Goal: Communication & Community: Answer question/provide support

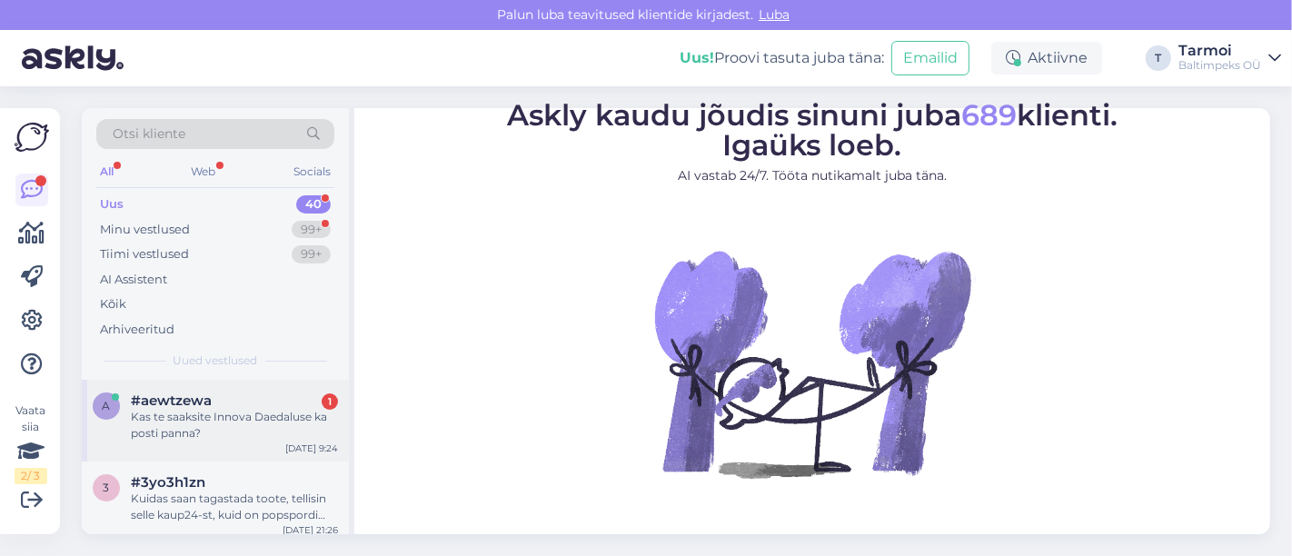
click at [194, 404] on span "#aewtzewa" at bounding box center [171, 401] width 81 height 16
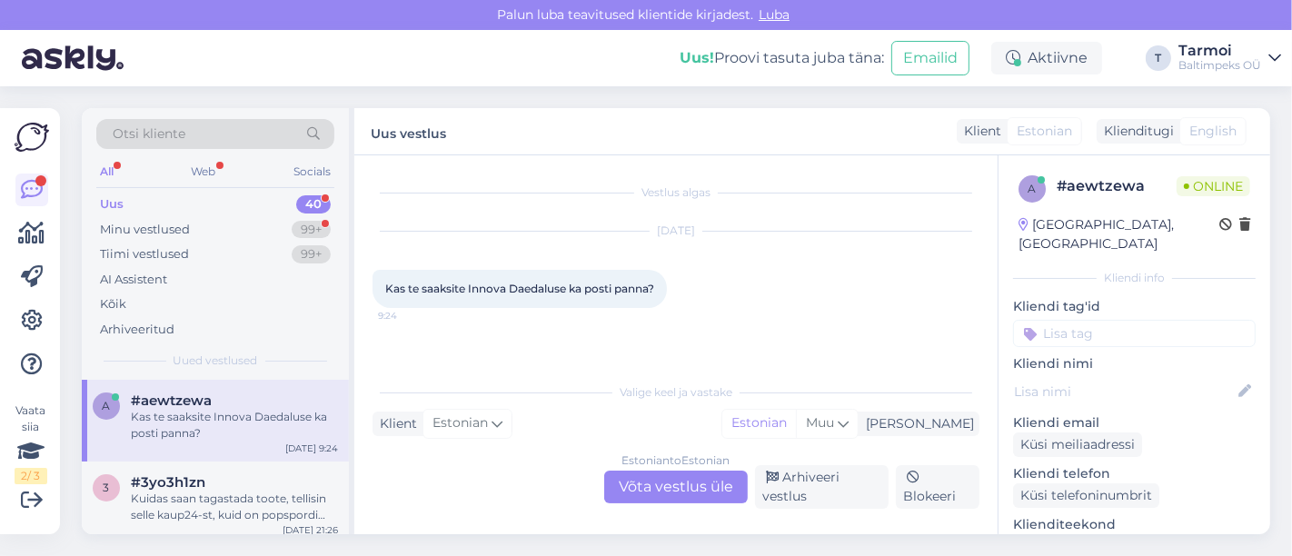
click at [684, 482] on div "Estonian to Estonian Võta vestlus üle" at bounding box center [676, 487] width 144 height 33
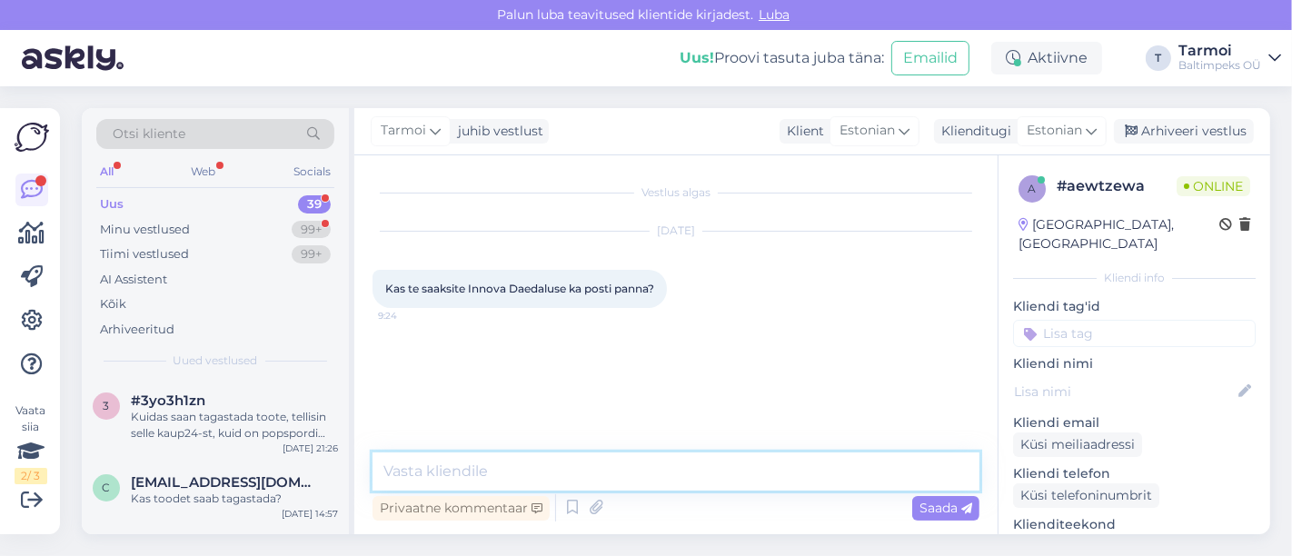
click at [610, 479] on textarea at bounding box center [676, 471] width 607 height 38
click at [453, 463] on textarea "Tere, Kes te olete ja millal tellimuse tegite?" at bounding box center [676, 471] width 607 height 38
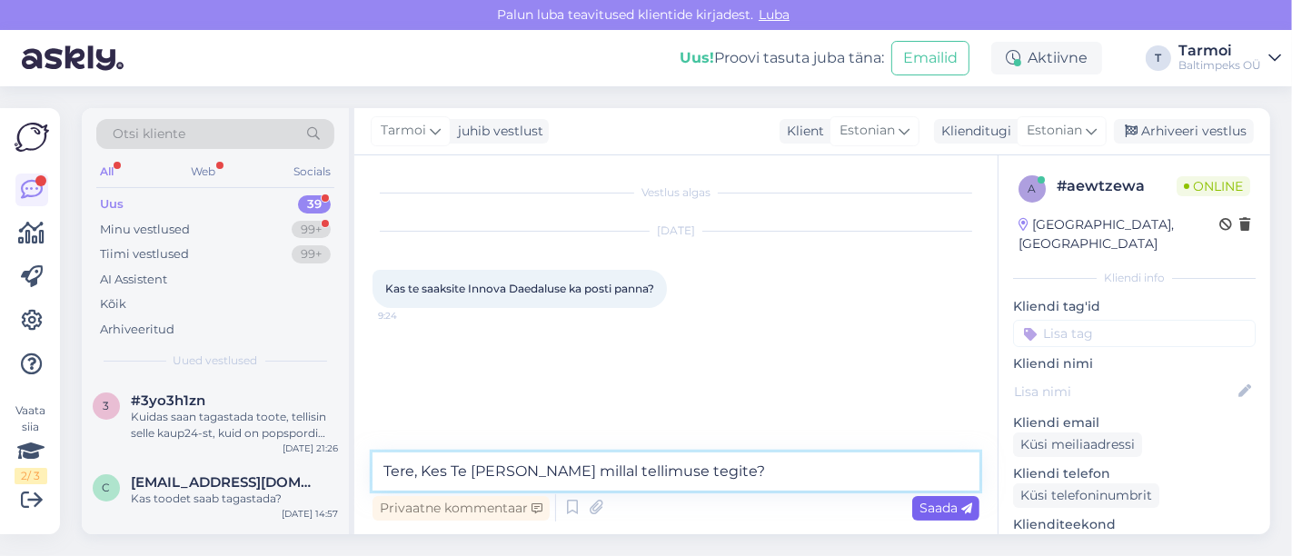
type textarea "Tere, Kes Te [PERSON_NAME] millal tellimuse tegite?"
click at [953, 515] on span "Saada" at bounding box center [946, 508] width 53 height 16
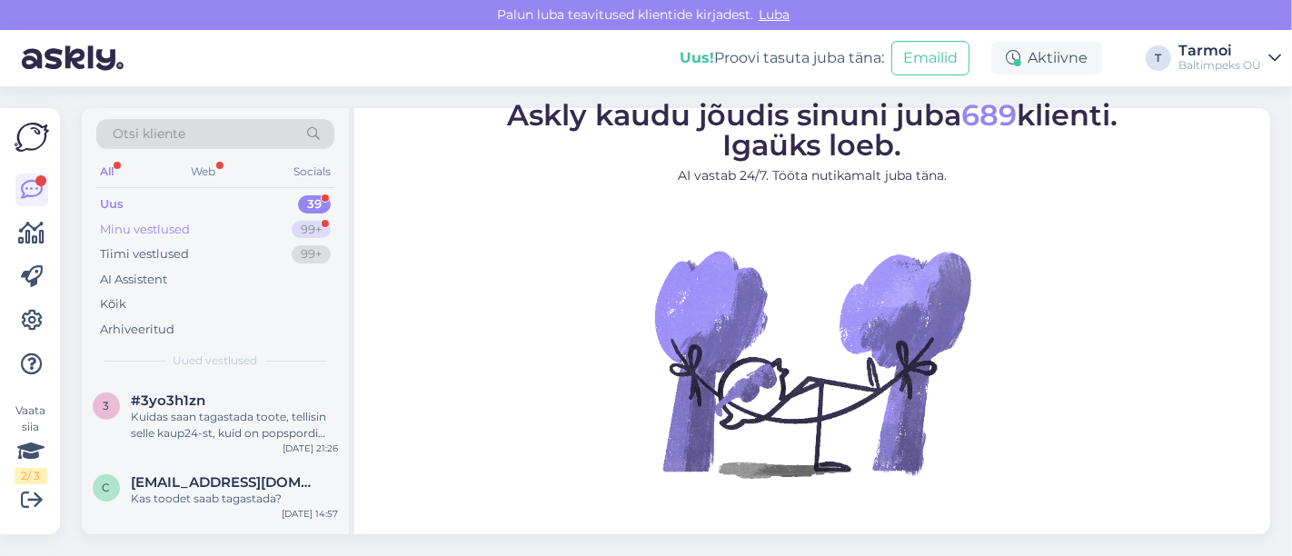
click at [178, 222] on div "Minu vestlused" at bounding box center [145, 230] width 90 height 18
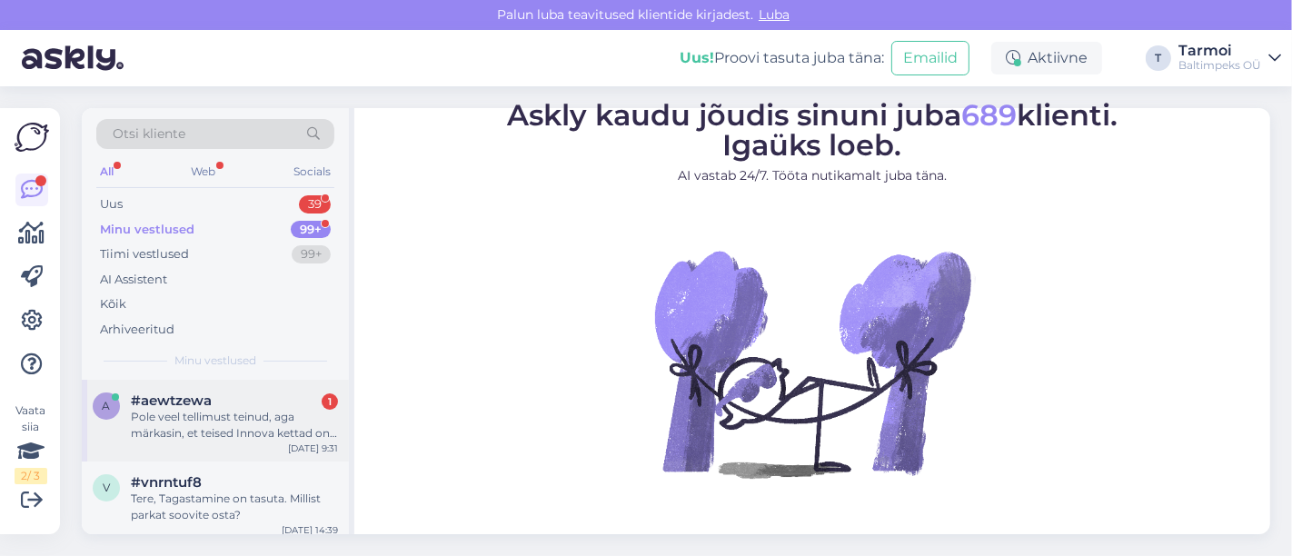
click at [201, 427] on div "Pole veel tellimust teinud, aga märkasin, et teised Innova kettad on posti [PER…" at bounding box center [234, 425] width 207 height 33
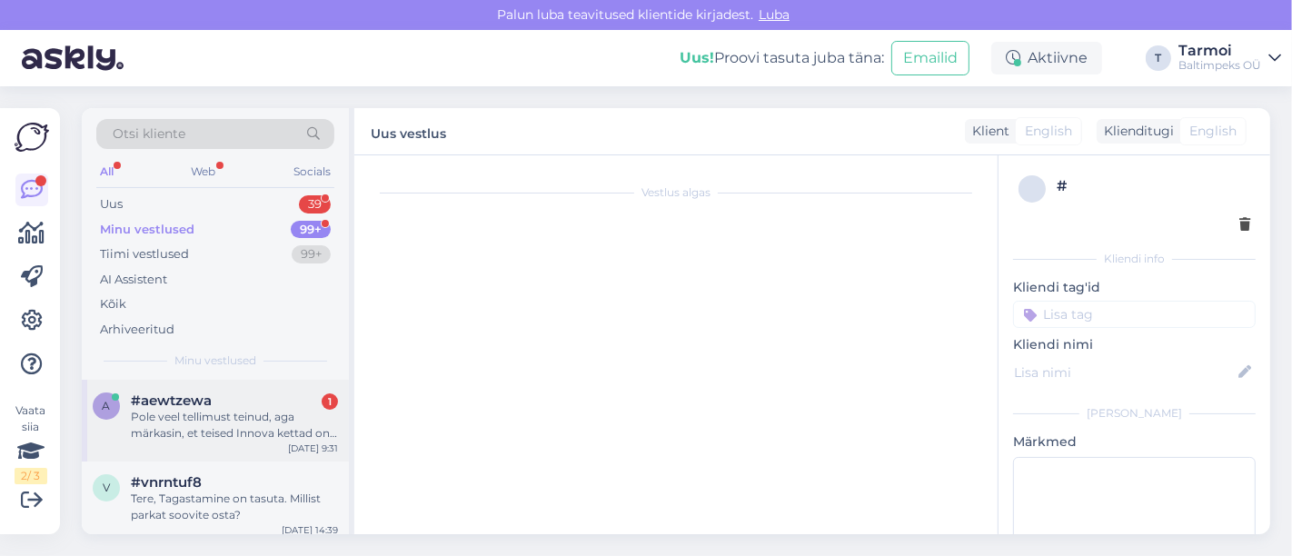
scroll to position [64, 0]
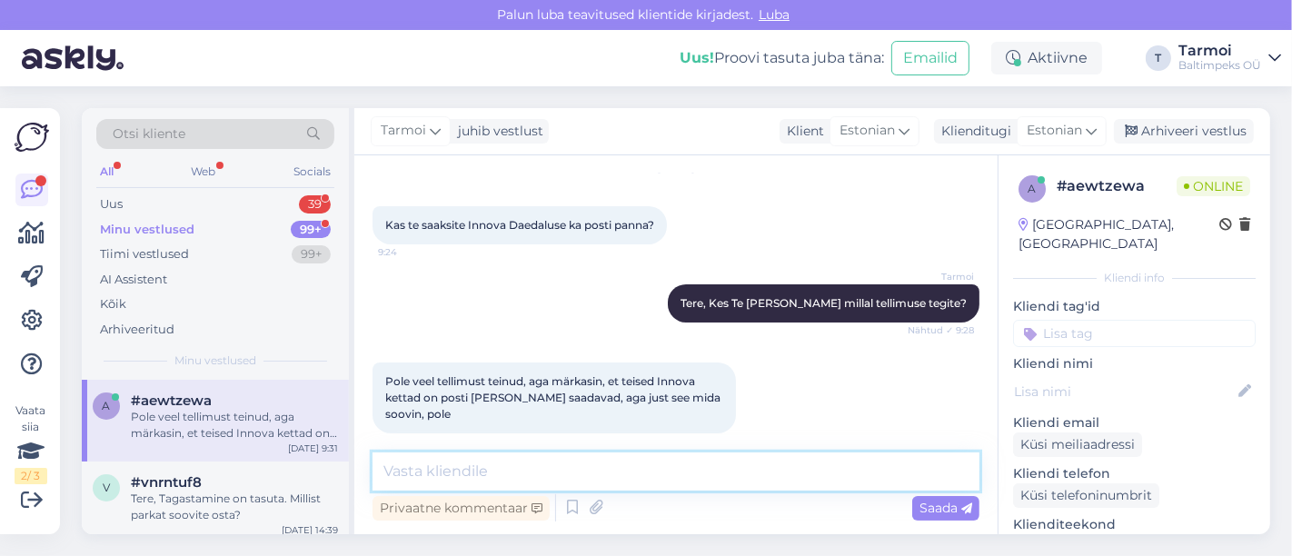
click at [620, 480] on textarea at bounding box center [676, 471] width 607 height 38
click at [749, 468] on textarea "Me kohe uurime saadavust. Kas saaksite jätta endameili" at bounding box center [676, 471] width 607 height 38
click at [818, 466] on textarea "Me kohe uurime saadavust. Kas saaksite jätta [PERSON_NAME]" at bounding box center [676, 471] width 607 height 38
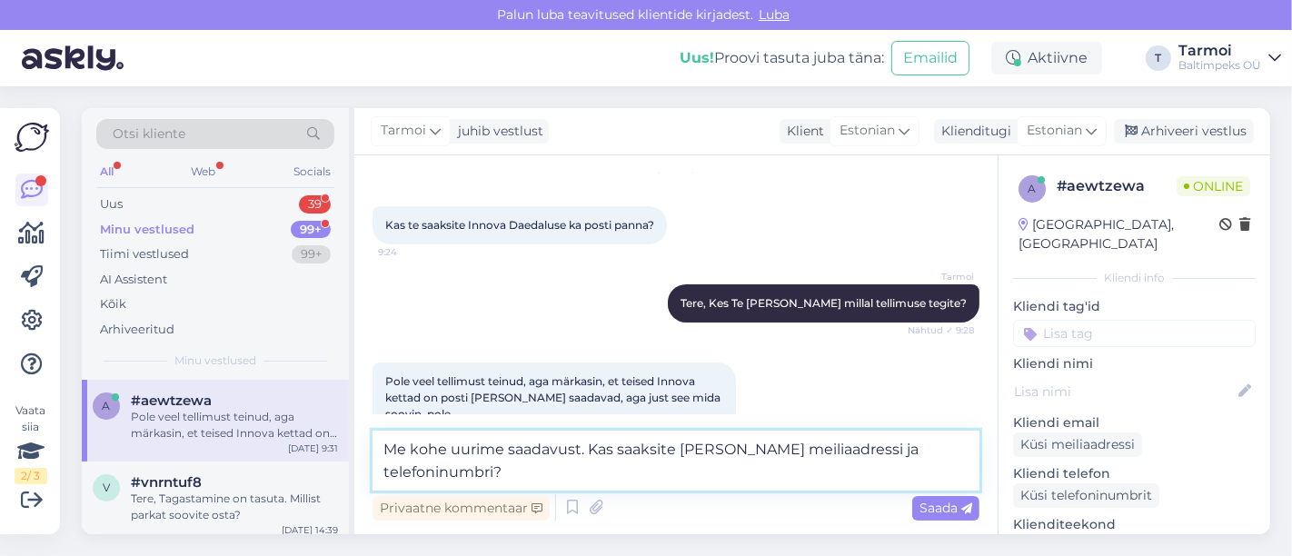
click at [583, 450] on textarea "Me kohe uurime saadavust. Kas saaksite [PERSON_NAME] meiliaadressi ja telefonin…" at bounding box center [676, 461] width 607 height 60
click at [510, 472] on textarea "Me kohe uurime saadavust. Kas saaksite [PERSON_NAME] meiliaadressi ja telefonin…" at bounding box center [676, 461] width 607 height 60
click at [625, 467] on textarea "Me kohe uurime saadavust. Kas saaksite [PERSON_NAME] meiliaadressi ja telefonin…" at bounding box center [676, 461] width 607 height 60
click at [752, 468] on textarea "Me kohe uurime saadavust. Kas saaksite [PERSON_NAME] meiliaadressi ja telefonin…" at bounding box center [676, 461] width 607 height 60
type textarea "Me kohe uurime saadavust. Kas saaksite [PERSON_NAME] meiliaadressi ja telefonin…"
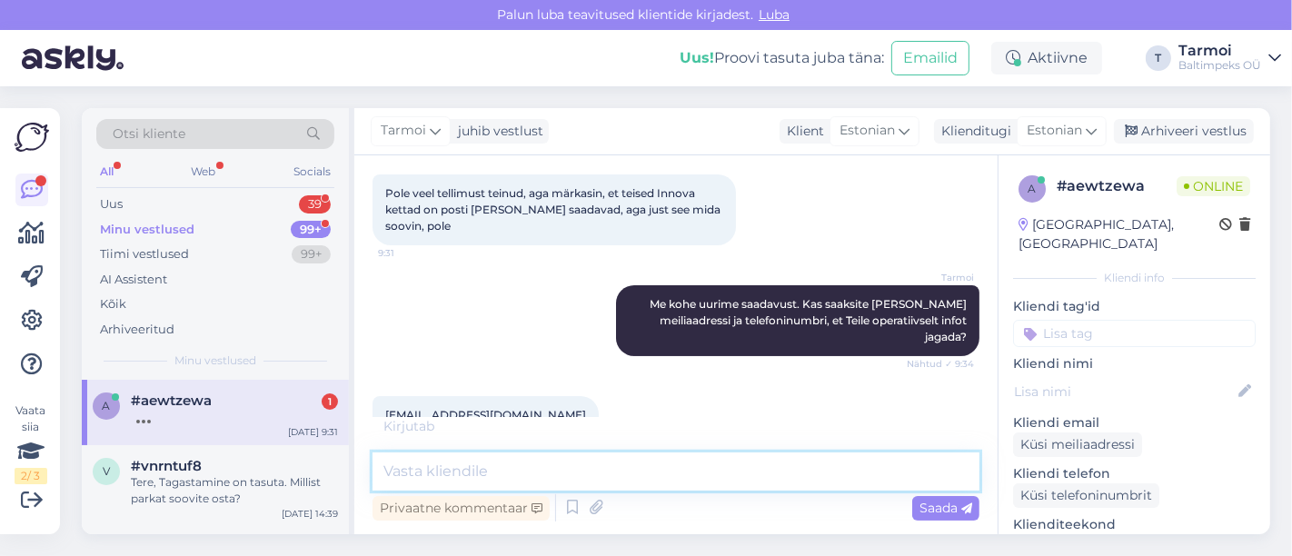
scroll to position [331, 0]
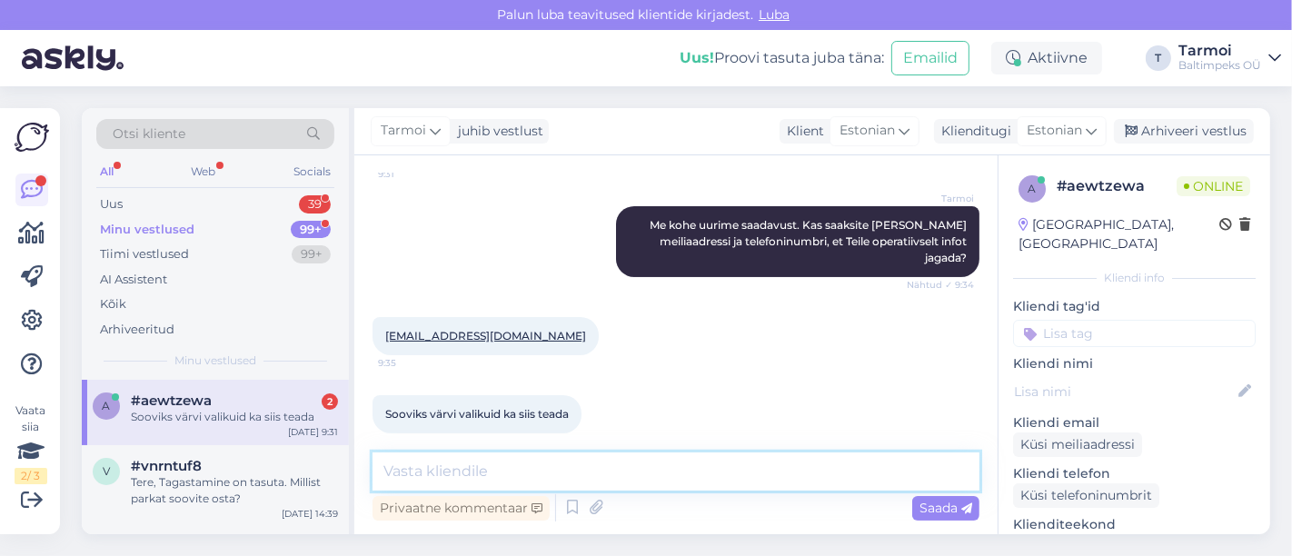
drag, startPoint x: 771, startPoint y: 468, endPoint x: 698, endPoint y: 471, distance: 72.7
click at [698, 471] on textarea at bounding box center [676, 471] width 607 height 38
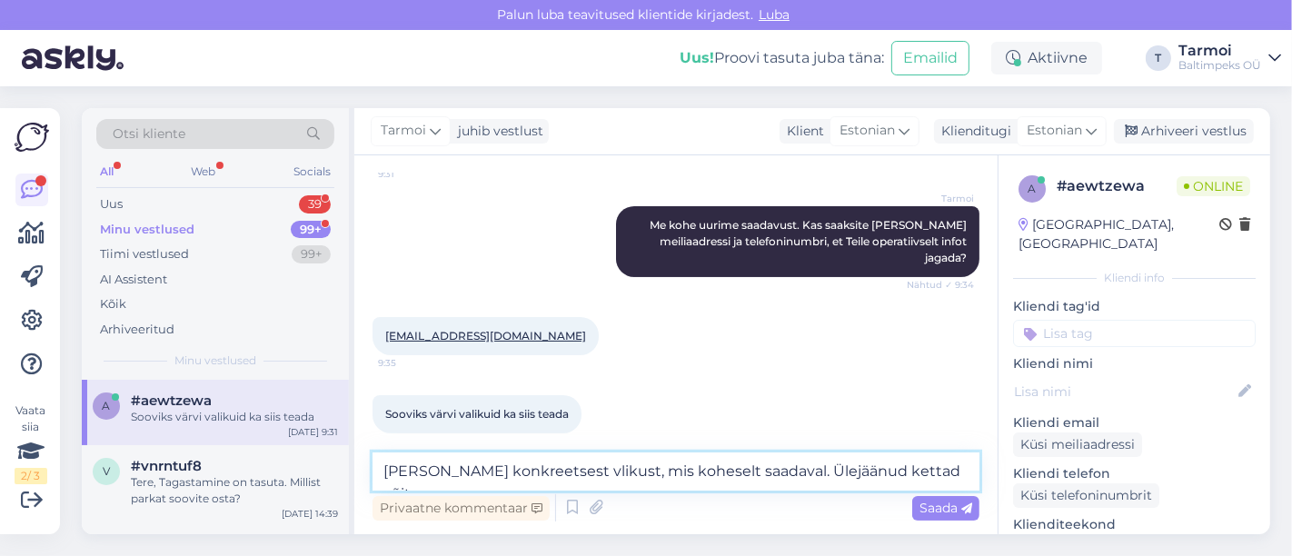
scroll to position [350, 0]
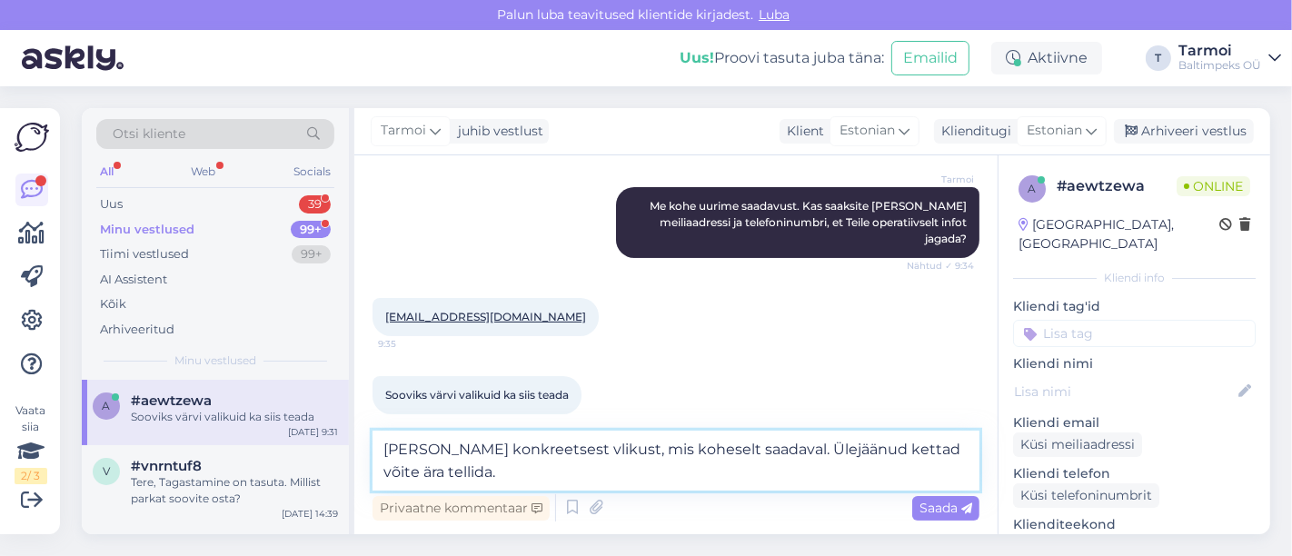
click at [603, 452] on textarea "[PERSON_NAME] konkreetsest vlikust, mis koheselt saadaval. Ülejäänud kettad või…" at bounding box center [676, 461] width 607 height 60
type textarea "[PERSON_NAME] konkreetsest valikust, mis koheselt saadaval. Ülejäänud kettad võ…"
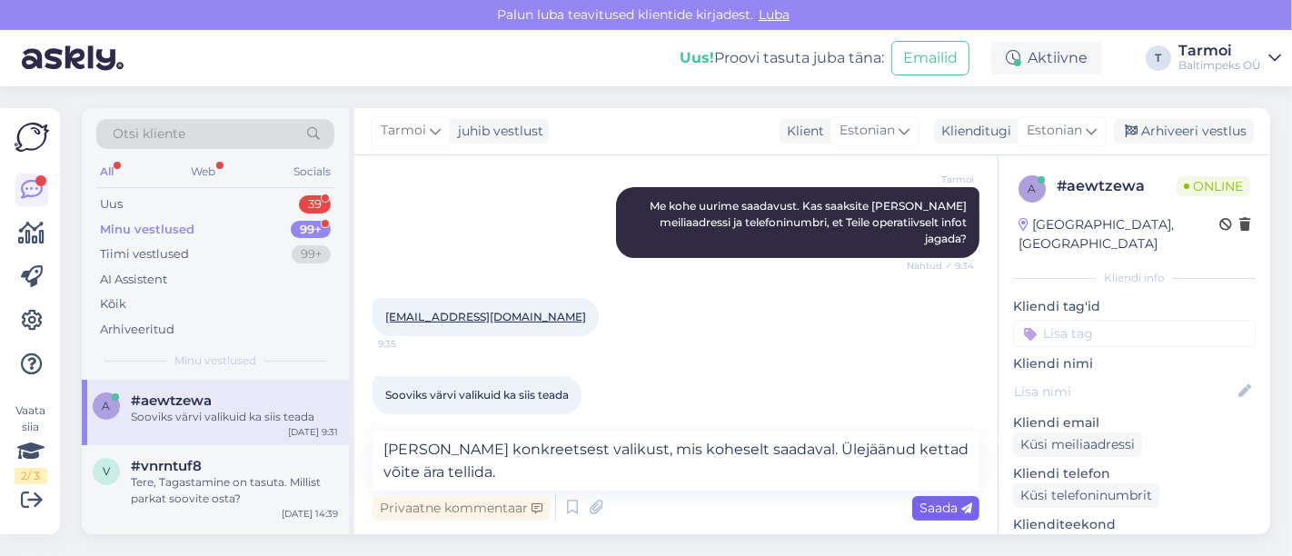
click at [943, 502] on span "Saada" at bounding box center [946, 508] width 53 height 16
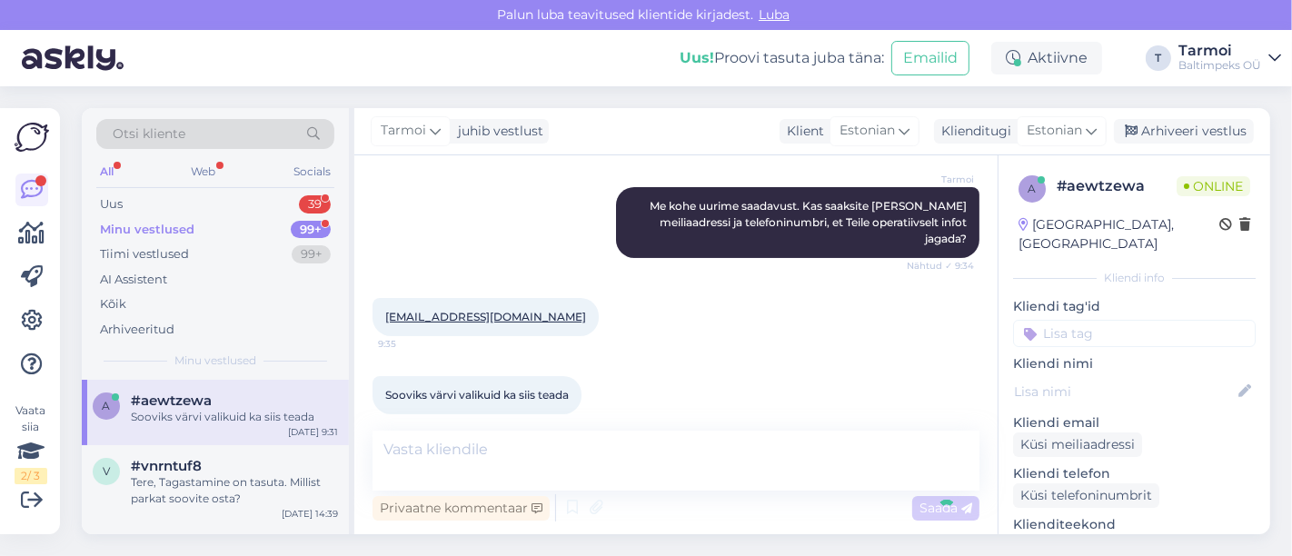
scroll to position [425, 0]
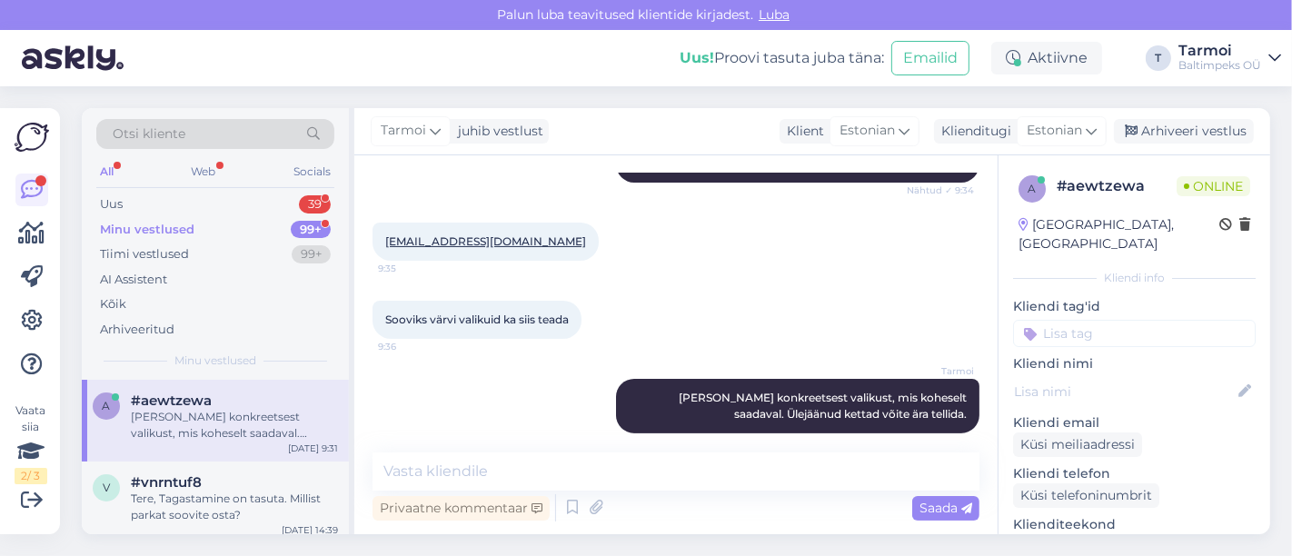
click at [732, 210] on div "[EMAIL_ADDRESS][DOMAIN_NAME] 9:35" at bounding box center [676, 242] width 607 height 78
click at [691, 449] on div "Vestlus algas [DATE] Kas te saaksite Innova Daedaluse ka posti panna? 9:24 Tarm…" at bounding box center [675, 344] width 643 height 379
drag, startPoint x: 724, startPoint y: 512, endPoint x: 706, endPoint y: 566, distance: 57.5
click at [706, 555] on html "[PERSON_NAME] teavitused klientide kirjadest. Luba Uus! Proovi tasuta [PERSON_N…" at bounding box center [646, 278] width 1292 height 556
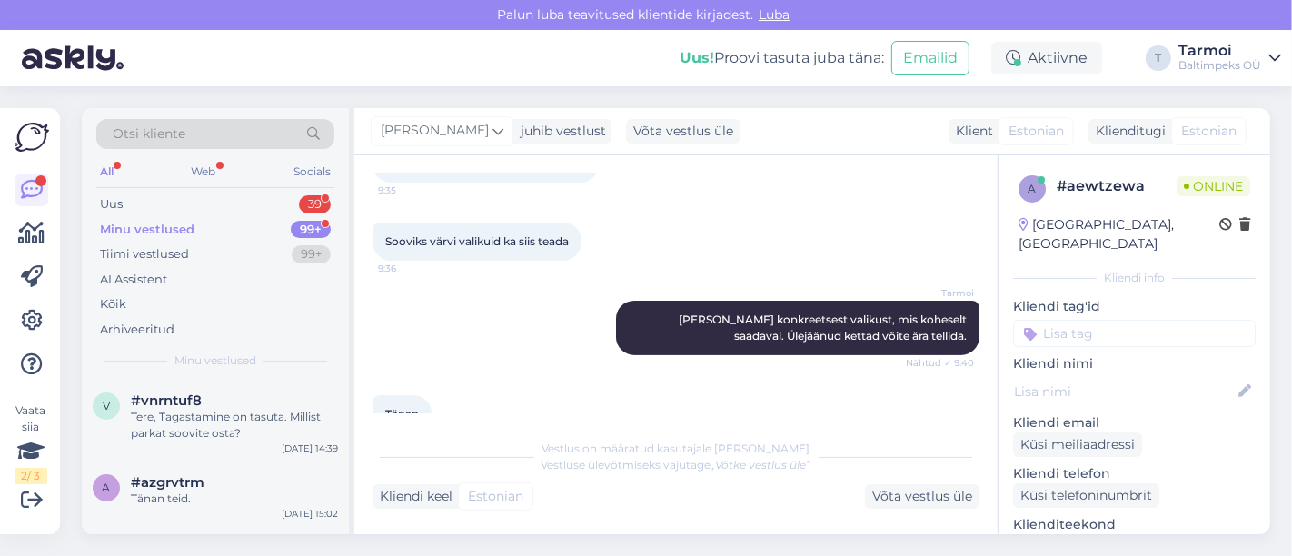
scroll to position [620, 0]
